Goal: Task Accomplishment & Management: Manage account settings

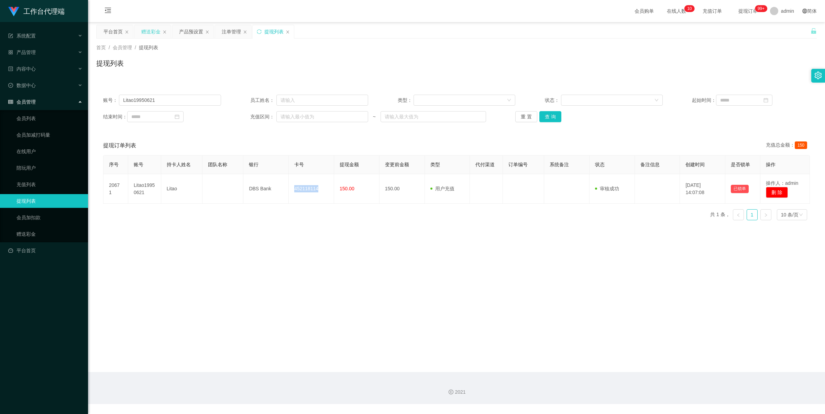
click at [152, 33] on div "赠送彩金" at bounding box center [150, 31] width 19 height 13
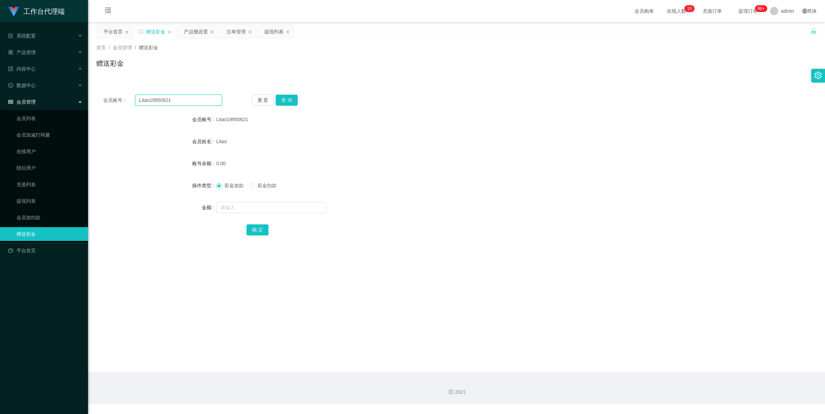
click at [182, 104] on input "Litao19950621" at bounding box center [178, 100] width 87 height 11
paste input "jo123456"
type input "jo123456"
click at [284, 100] on button "查 询" at bounding box center [287, 100] width 22 height 11
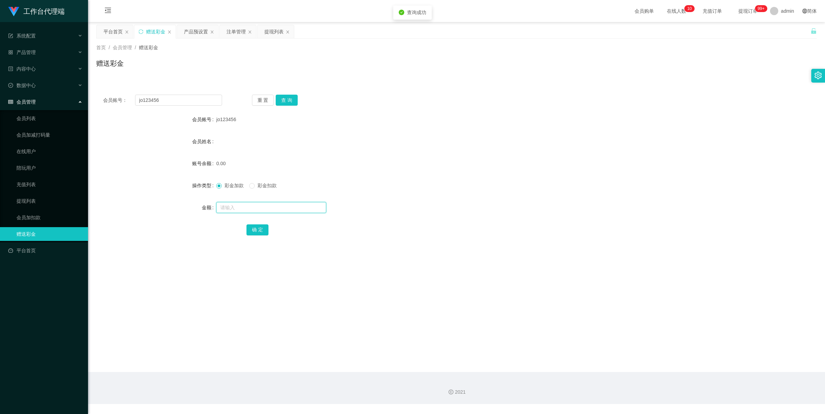
click at [239, 210] on input "text" at bounding box center [271, 207] width 110 height 11
type input "100"
click at [261, 229] on button "确 定" at bounding box center [257, 229] width 22 height 11
click at [194, 34] on div "产品预设置" at bounding box center [196, 31] width 24 height 13
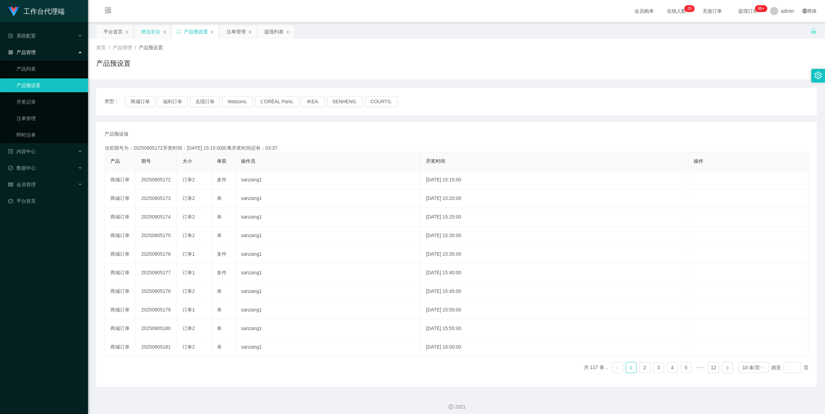
drag, startPoint x: 149, startPoint y: 32, endPoint x: 171, endPoint y: 33, distance: 22.7
click at [171, 33] on div "赠送彩金" at bounding box center [152, 32] width 37 height 14
click at [232, 29] on div "注单管理" at bounding box center [236, 31] width 19 height 13
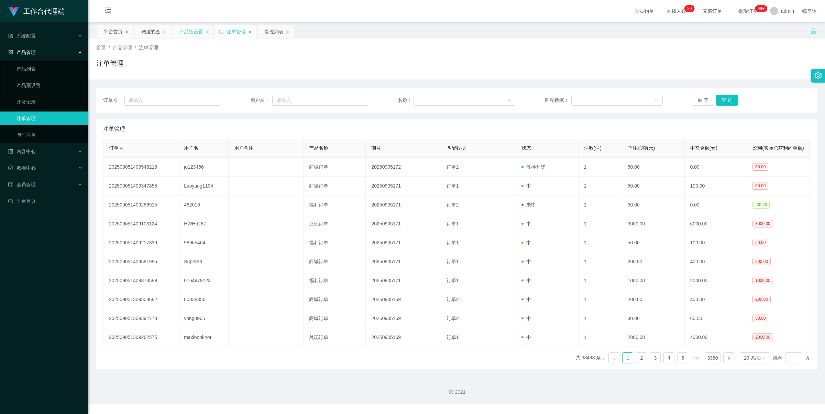
click at [191, 31] on div "产品预设置" at bounding box center [191, 31] width 24 height 13
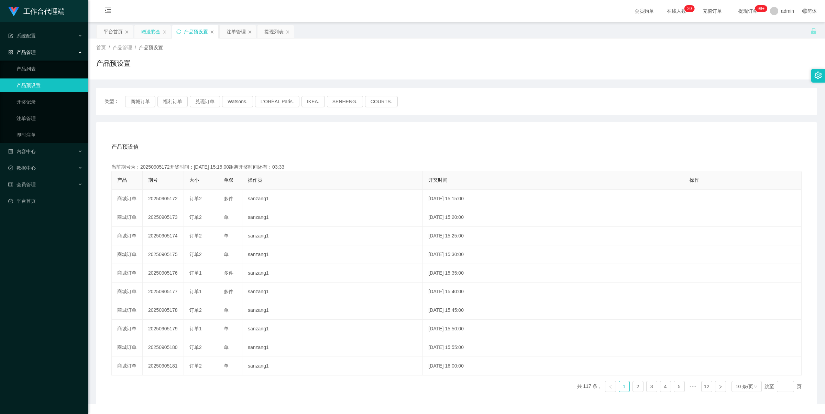
click at [145, 30] on div "赠送彩金" at bounding box center [150, 31] width 19 height 13
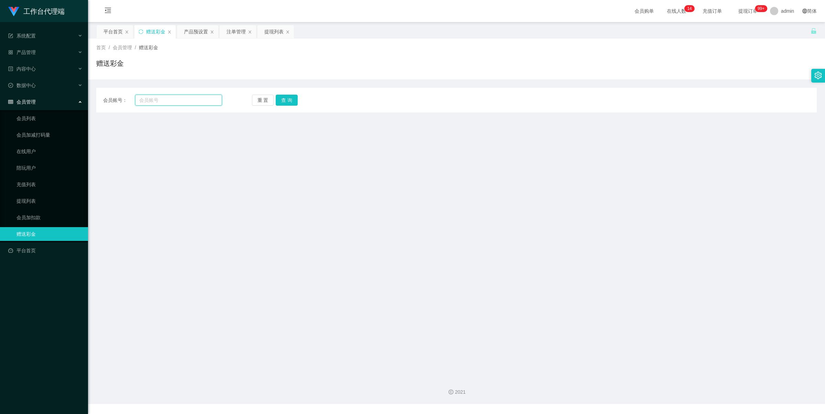
click at [176, 101] on input "text" at bounding box center [178, 100] width 87 height 11
paste input "jo123456"
type input "jo123456"
click at [290, 102] on button "查 询" at bounding box center [287, 100] width 22 height 11
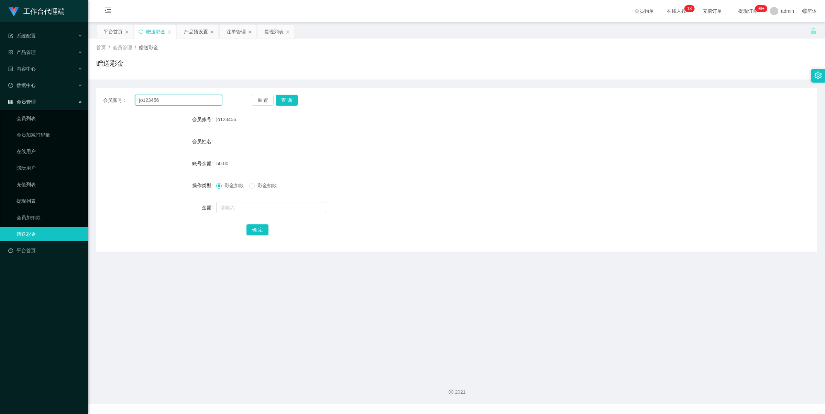
click at [202, 95] on input "jo123456" at bounding box center [178, 100] width 87 height 11
click at [288, 100] on button "查 询" at bounding box center [287, 100] width 22 height 11
click at [234, 33] on div "注单管理" at bounding box center [236, 31] width 19 height 13
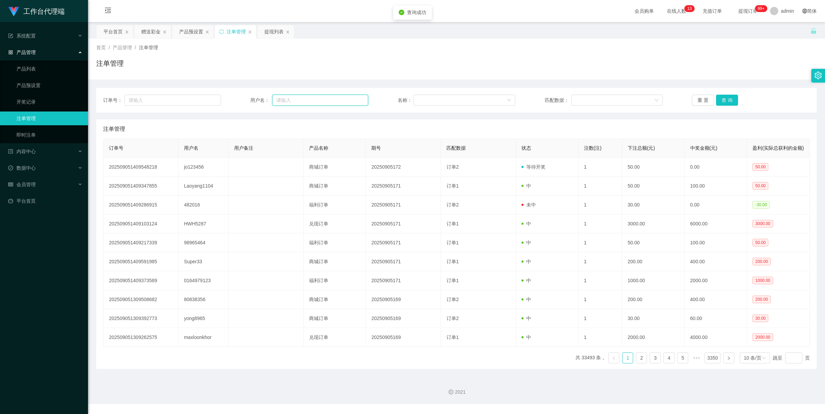
click at [294, 97] on input "text" at bounding box center [320, 100] width 96 height 11
paste input "jo123456"
type input "jo123456"
click at [729, 99] on button "查 询" at bounding box center [727, 100] width 22 height 11
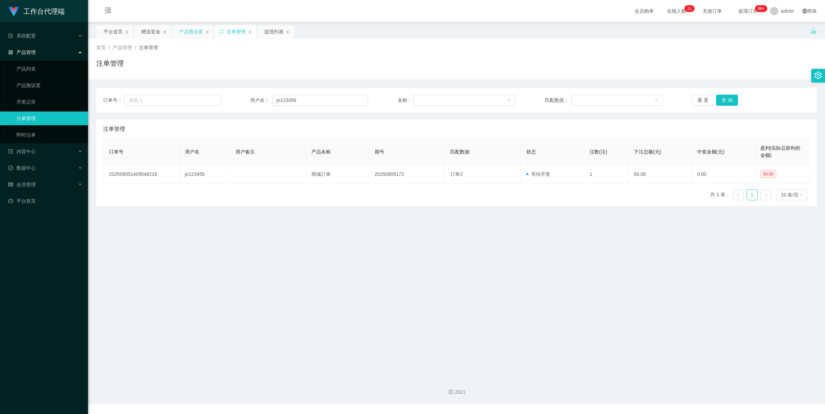
click at [185, 32] on div "产品预设置" at bounding box center [191, 31] width 24 height 13
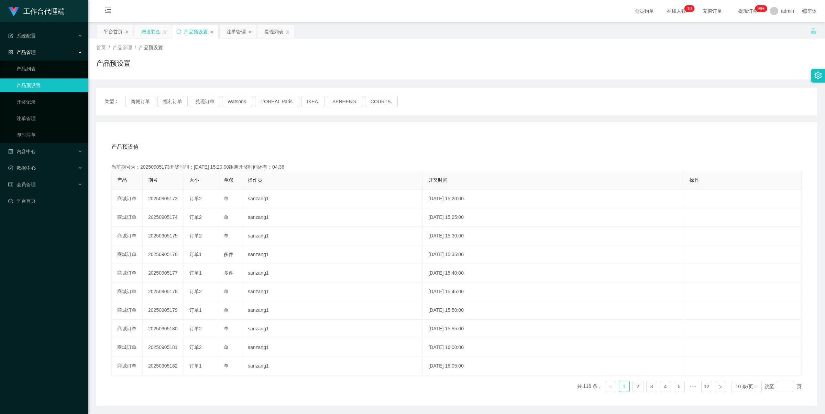
click at [153, 32] on div "赠送彩金" at bounding box center [150, 31] width 19 height 13
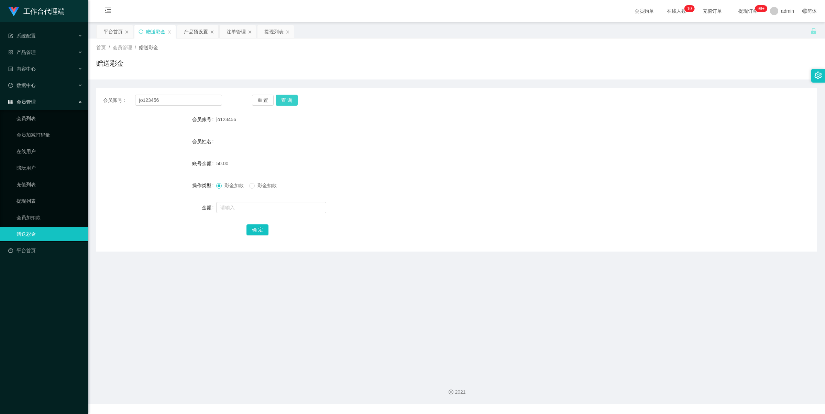
click at [288, 100] on button "查 询" at bounding box center [287, 100] width 22 height 11
click at [162, 102] on input "jo123456" at bounding box center [178, 100] width 87 height 11
click at [270, 34] on div "提现列表" at bounding box center [273, 31] width 19 height 13
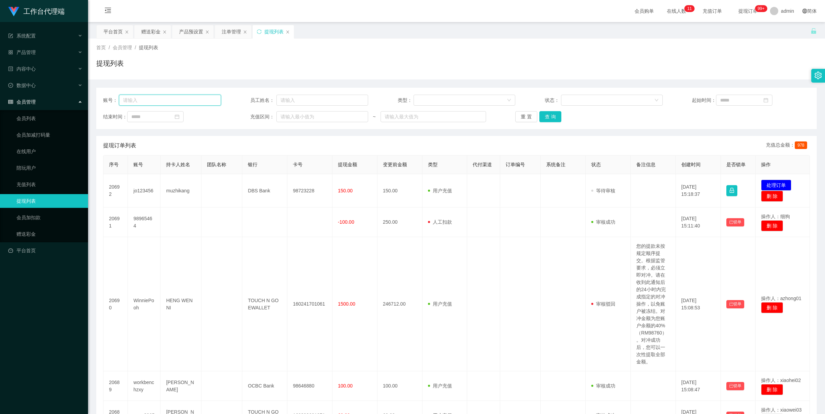
click at [178, 98] on input "text" at bounding box center [170, 100] width 102 height 11
paste input "jo123456"
type input "jo123456"
click at [550, 117] on button "查 询" at bounding box center [550, 116] width 22 height 11
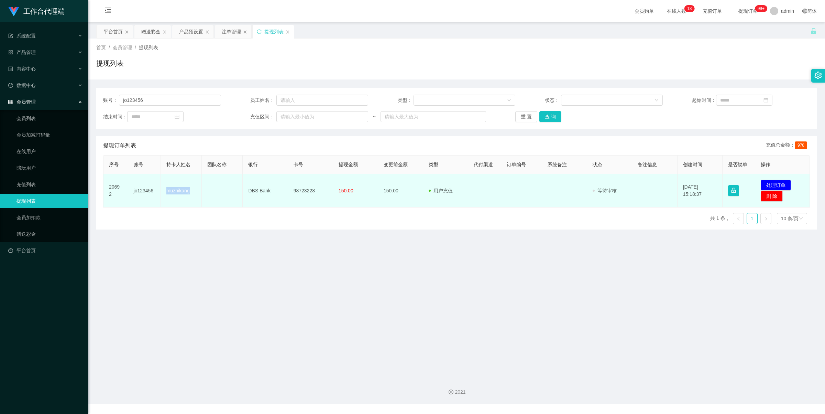
drag, startPoint x: 164, startPoint y: 191, endPoint x: 198, endPoint y: 187, distance: 34.3
click at [198, 187] on td "muzhikang" at bounding box center [181, 190] width 41 height 33
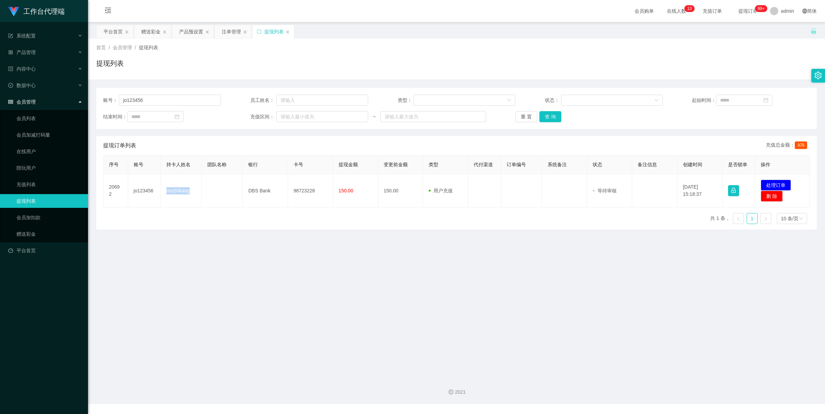
copy td "muzhikang"
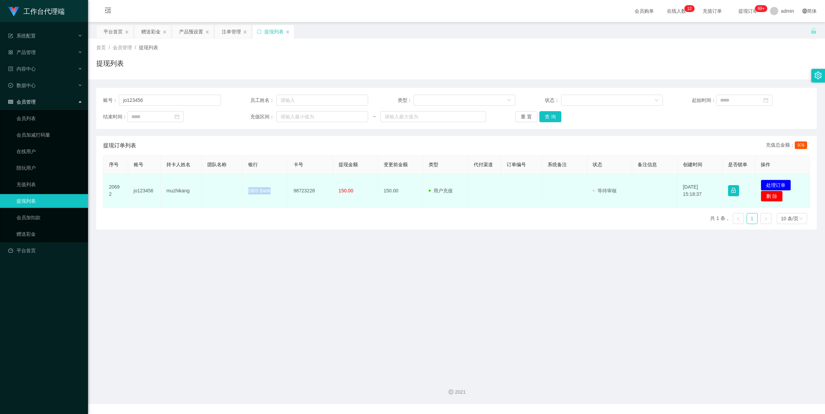
drag, startPoint x: 246, startPoint y: 190, endPoint x: 281, endPoint y: 189, distance: 34.7
click at [275, 189] on td "DBS Bank" at bounding box center [265, 190] width 45 height 33
copy td "DBS Bank"
drag, startPoint x: 291, startPoint y: 185, endPoint x: 317, endPoint y: 186, distance: 26.5
click at [317, 186] on td "98723228" at bounding box center [310, 190] width 45 height 33
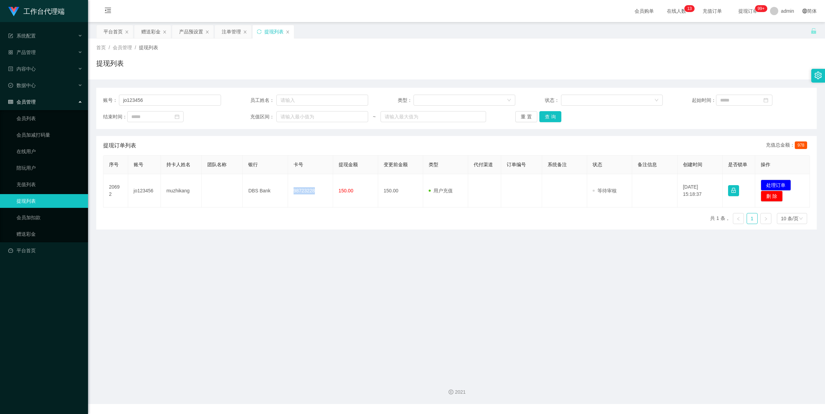
copy td "98723228"
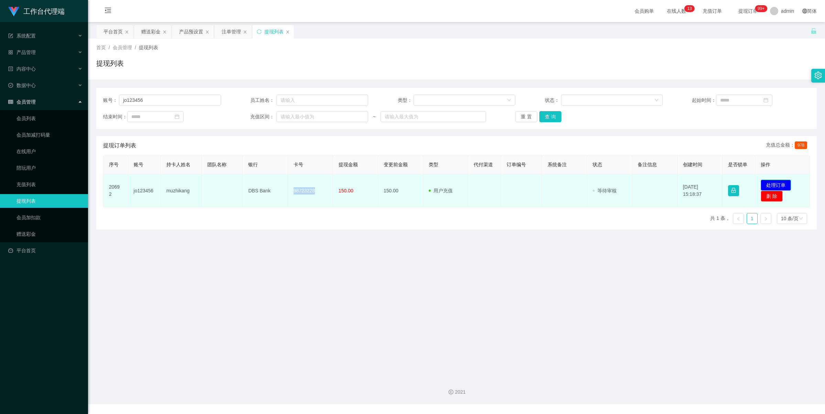
click at [768, 181] on button "处理订单" at bounding box center [776, 184] width 30 height 11
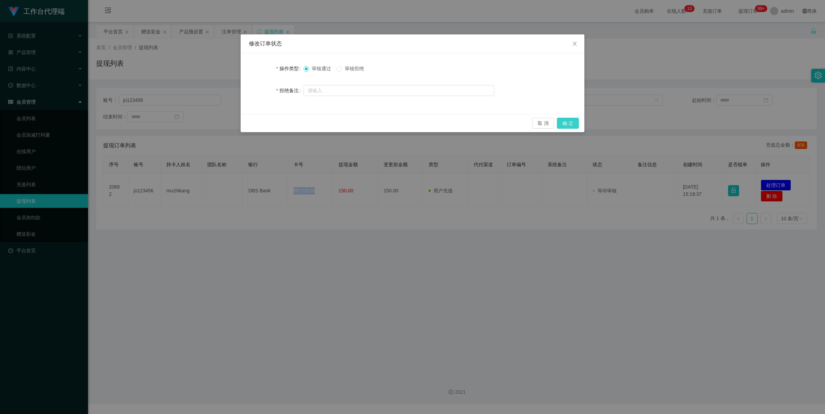
click at [572, 121] on button "确 定" at bounding box center [568, 123] width 22 height 11
